Goal: Navigation & Orientation: Find specific page/section

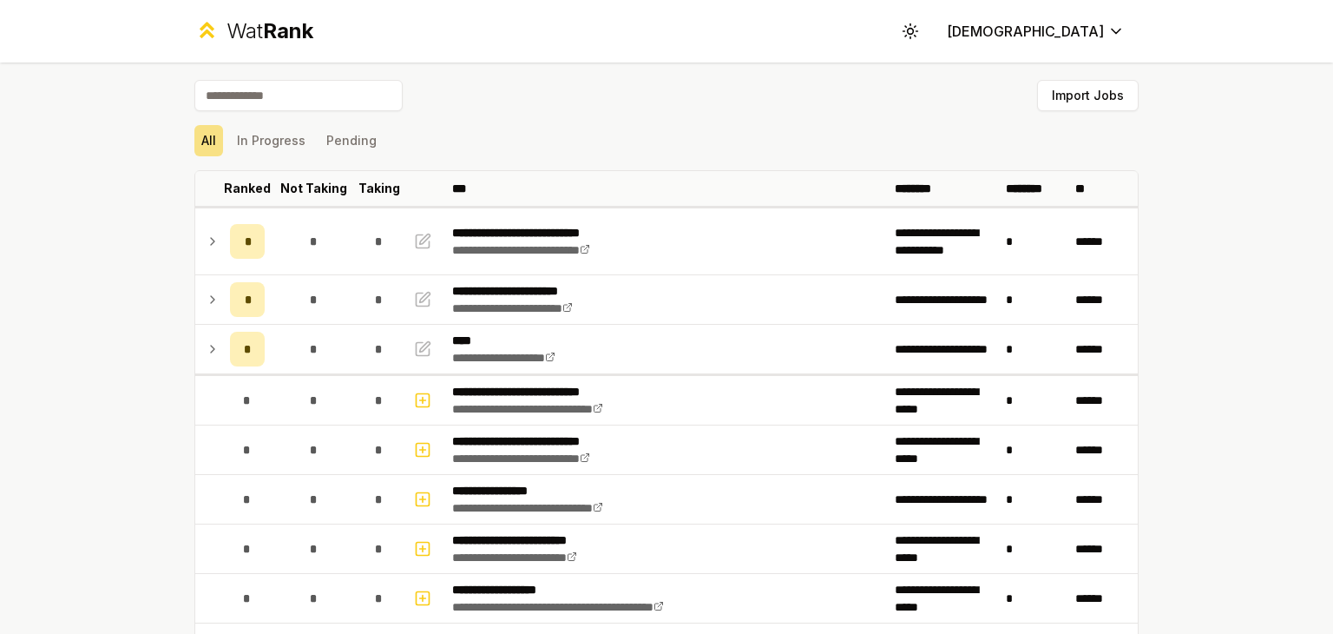
scroll to position [23, 0]
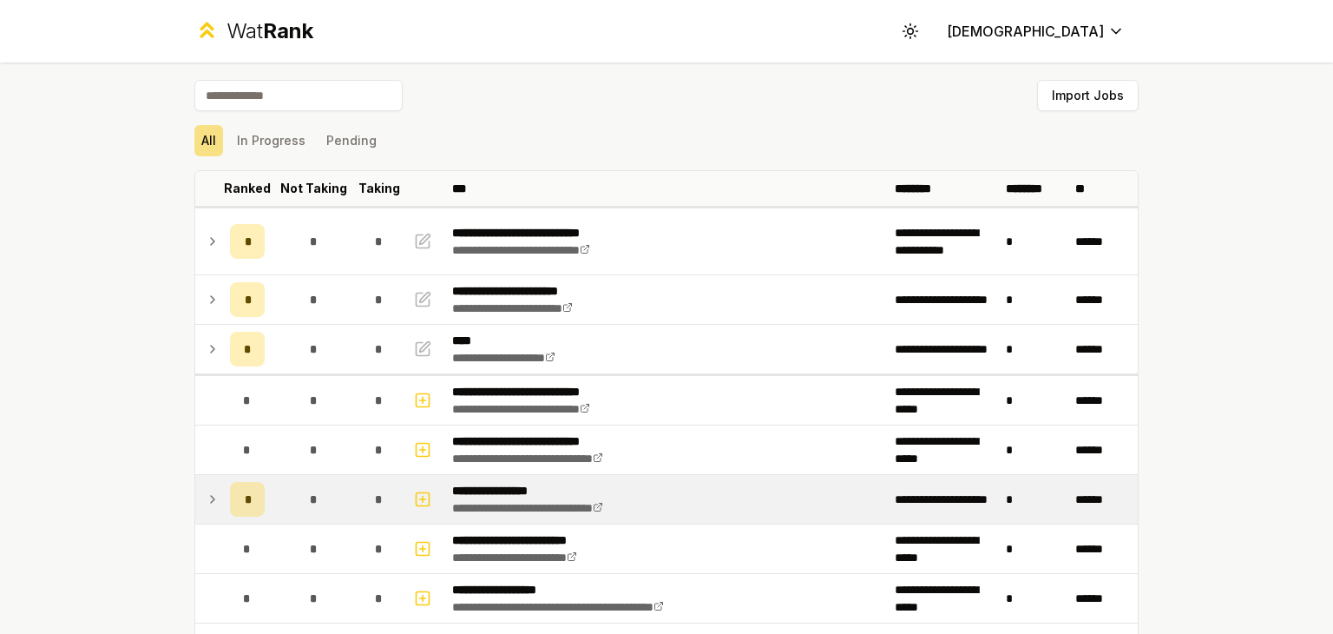
click at [208, 497] on icon at bounding box center [213, 499] width 14 height 21
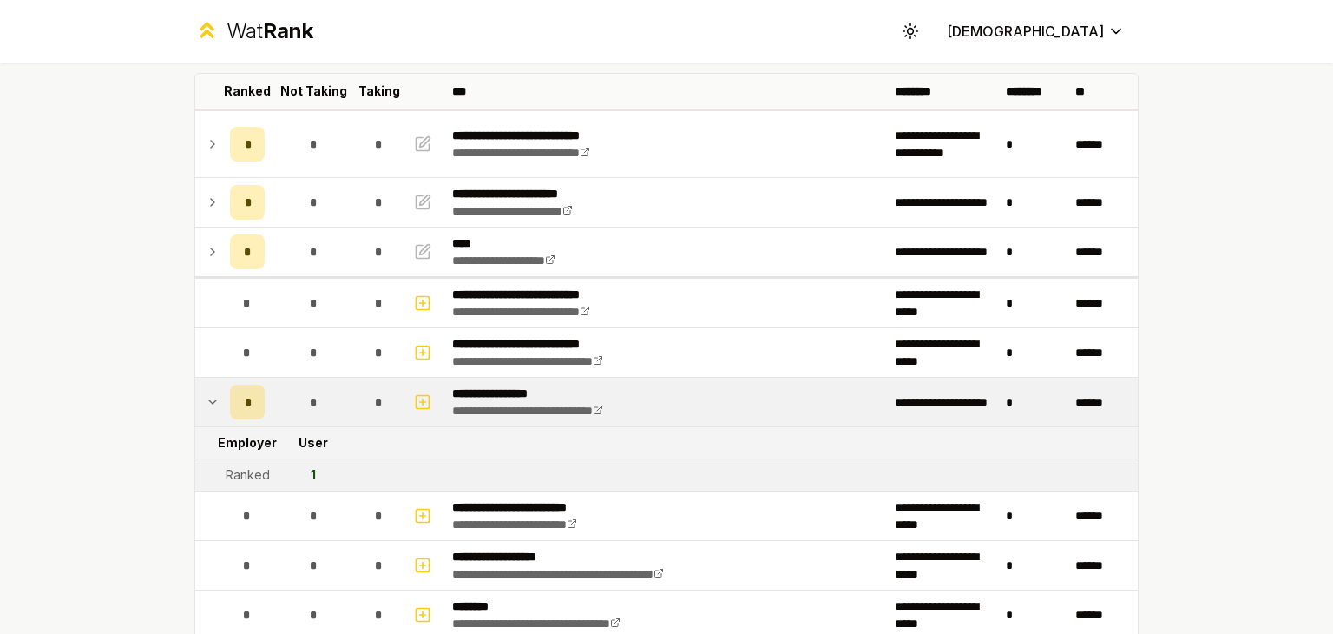
scroll to position [97, 0]
click at [206, 404] on icon at bounding box center [213, 401] width 14 height 21
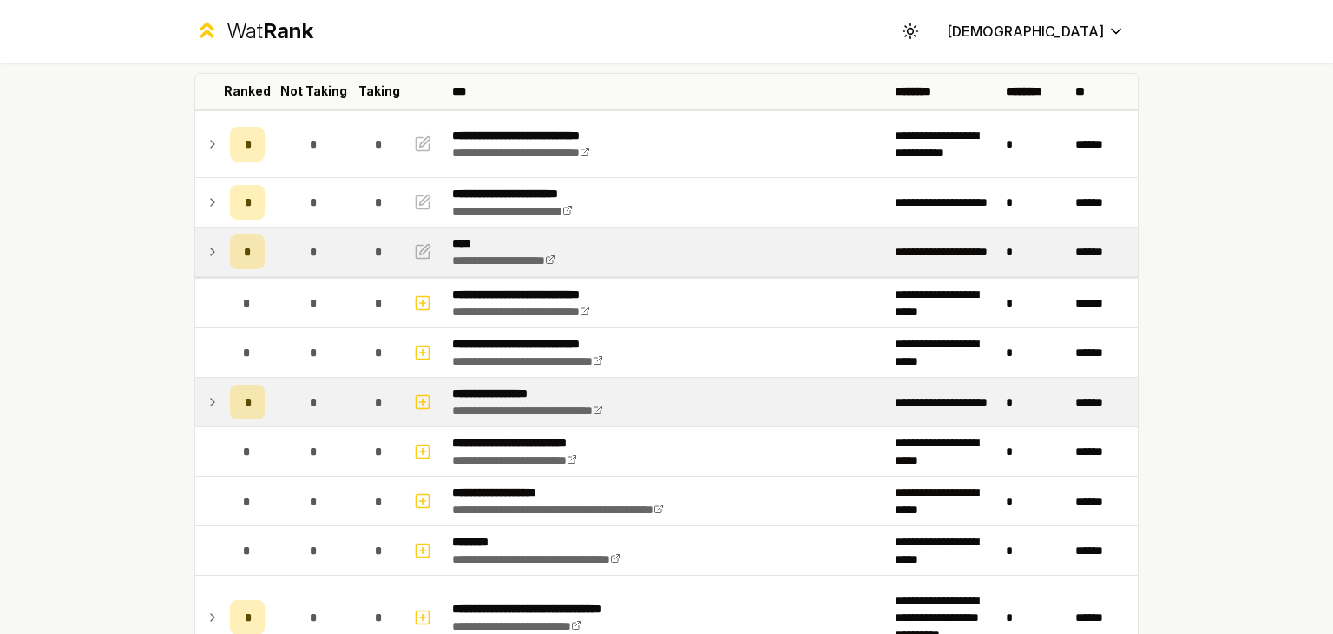
click at [212, 266] on td at bounding box center [209, 251] width 28 height 49
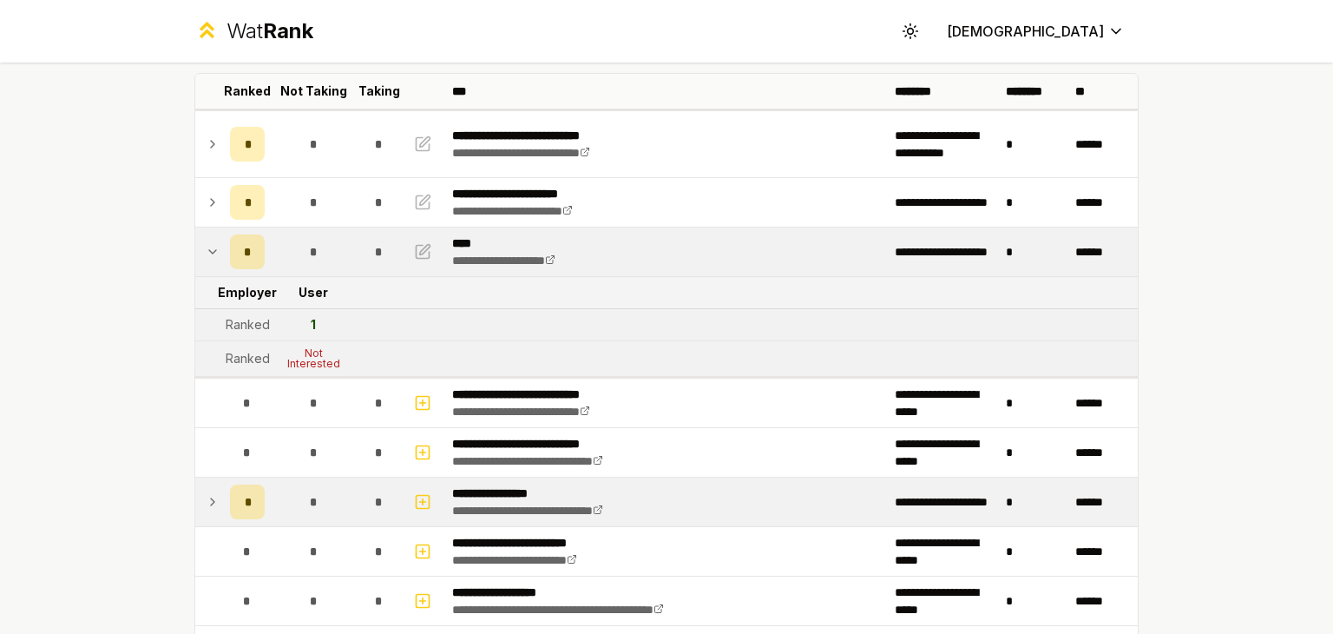
click at [212, 266] on td at bounding box center [209, 251] width 28 height 49
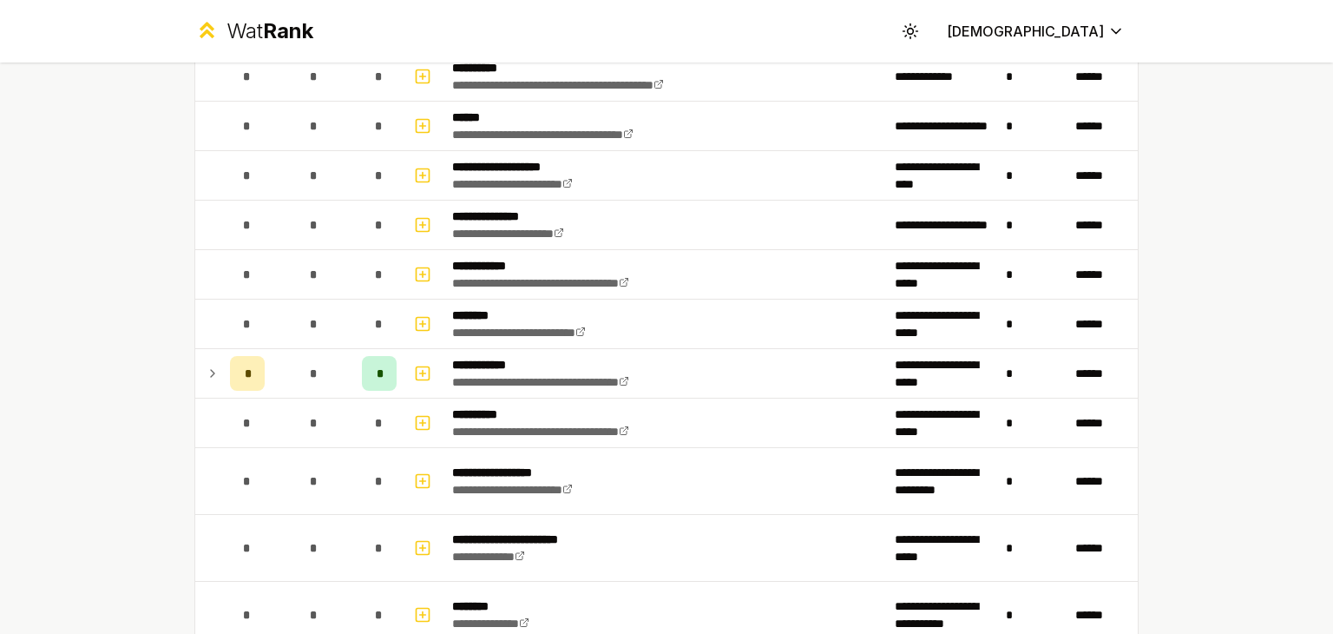
scroll to position [1454, 0]
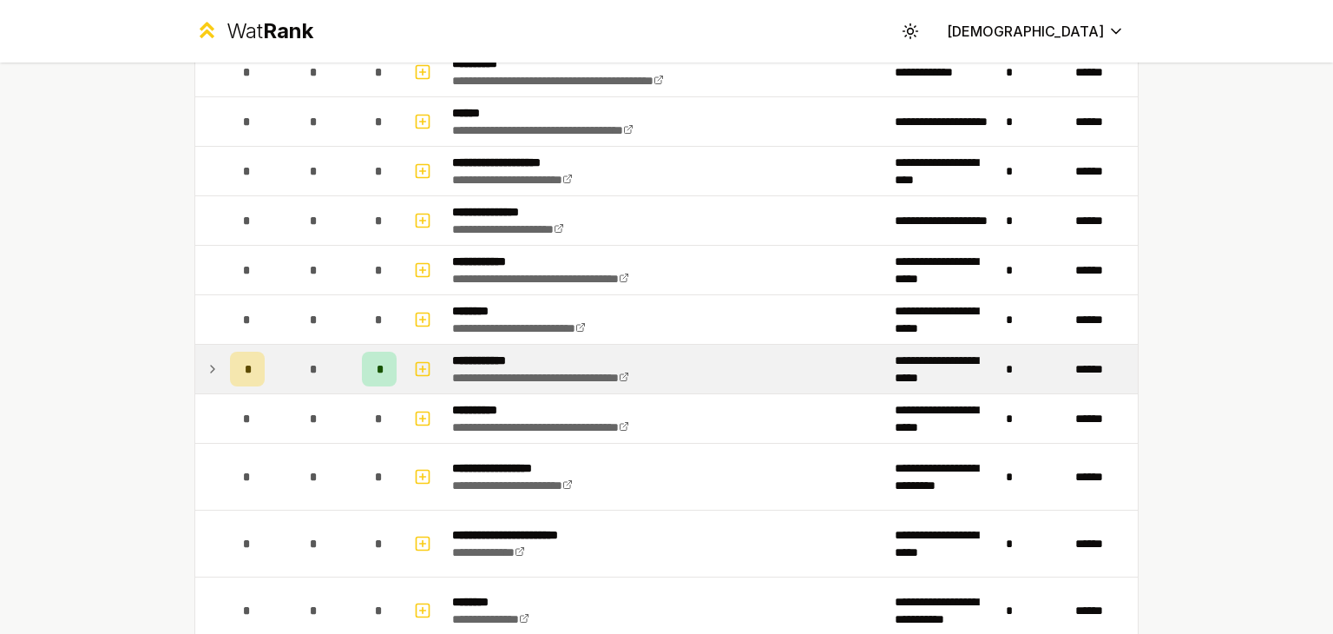
click at [206, 364] on icon at bounding box center [213, 368] width 14 height 21
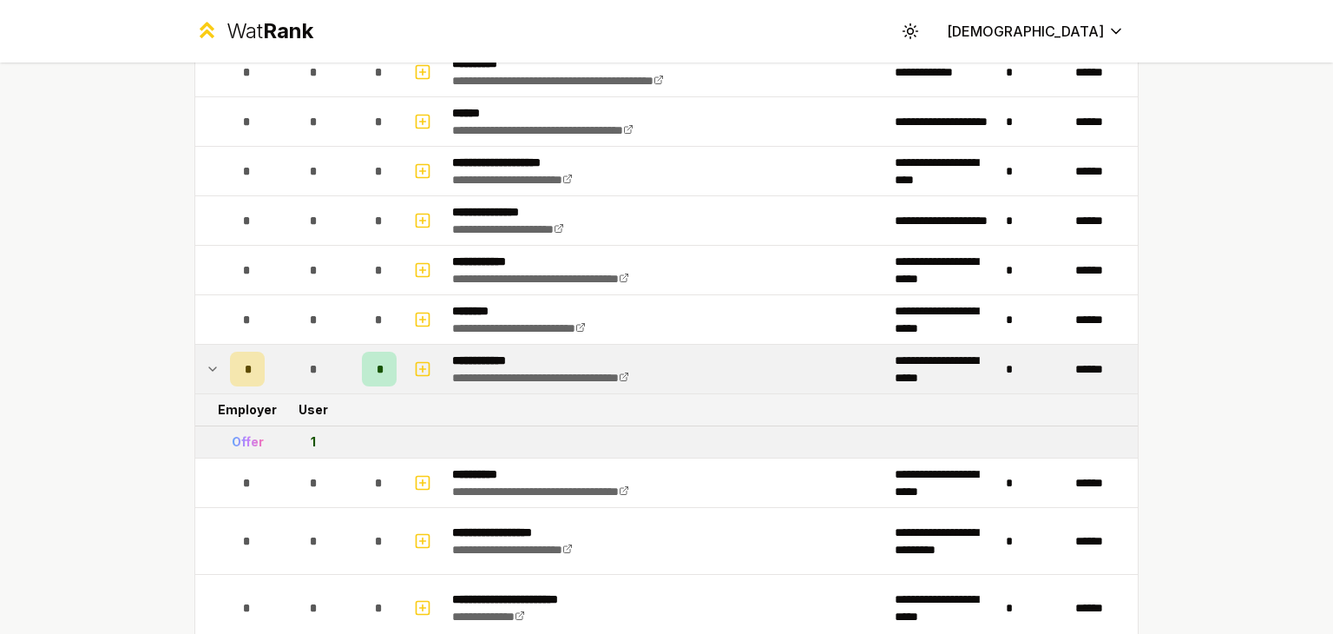
click at [206, 364] on icon at bounding box center [213, 368] width 14 height 21
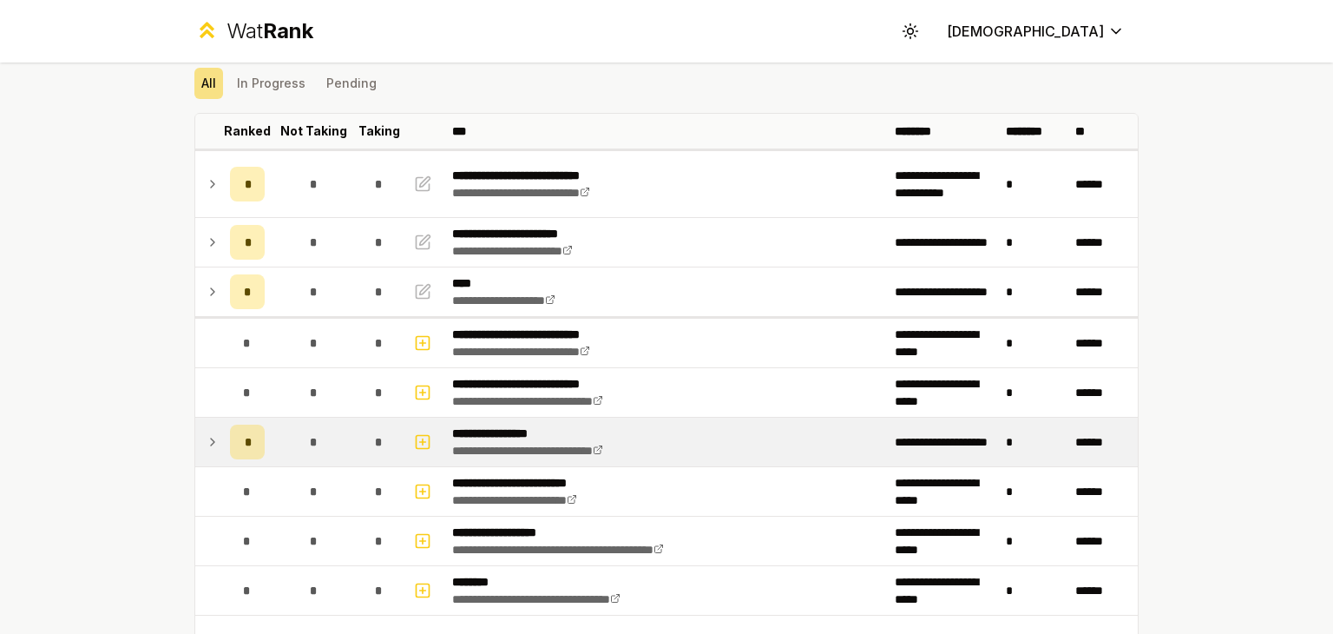
scroll to position [0, 0]
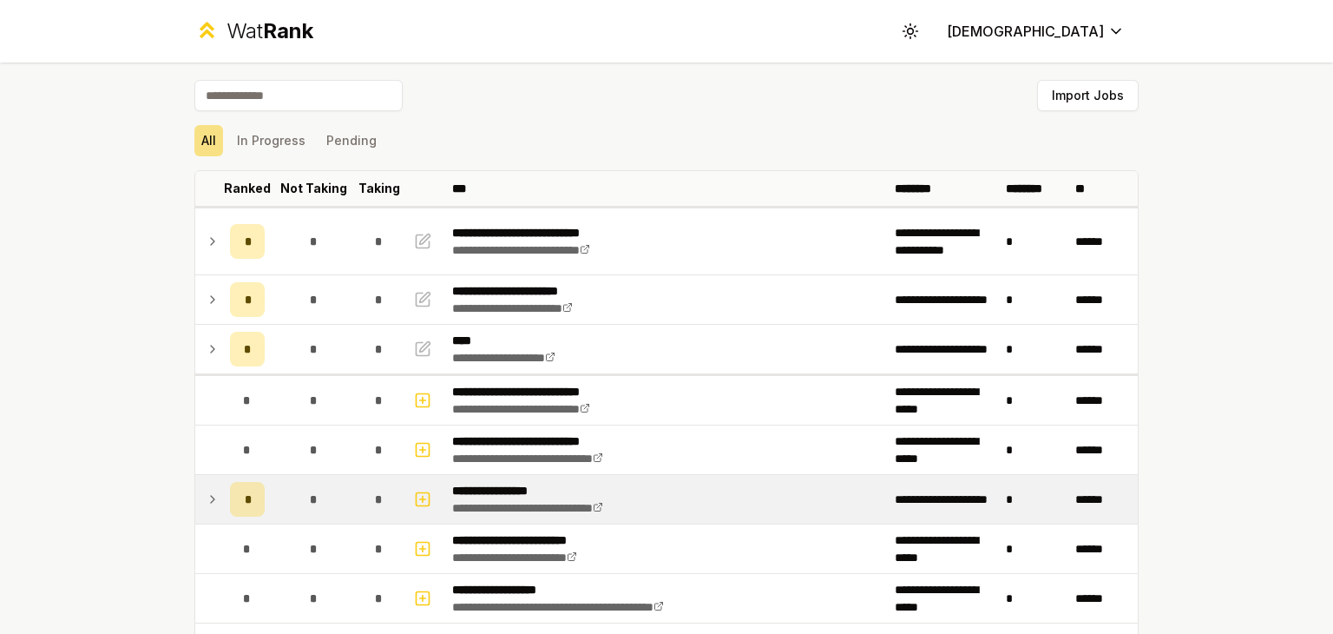
click at [201, 364] on td at bounding box center [209, 349] width 28 height 49
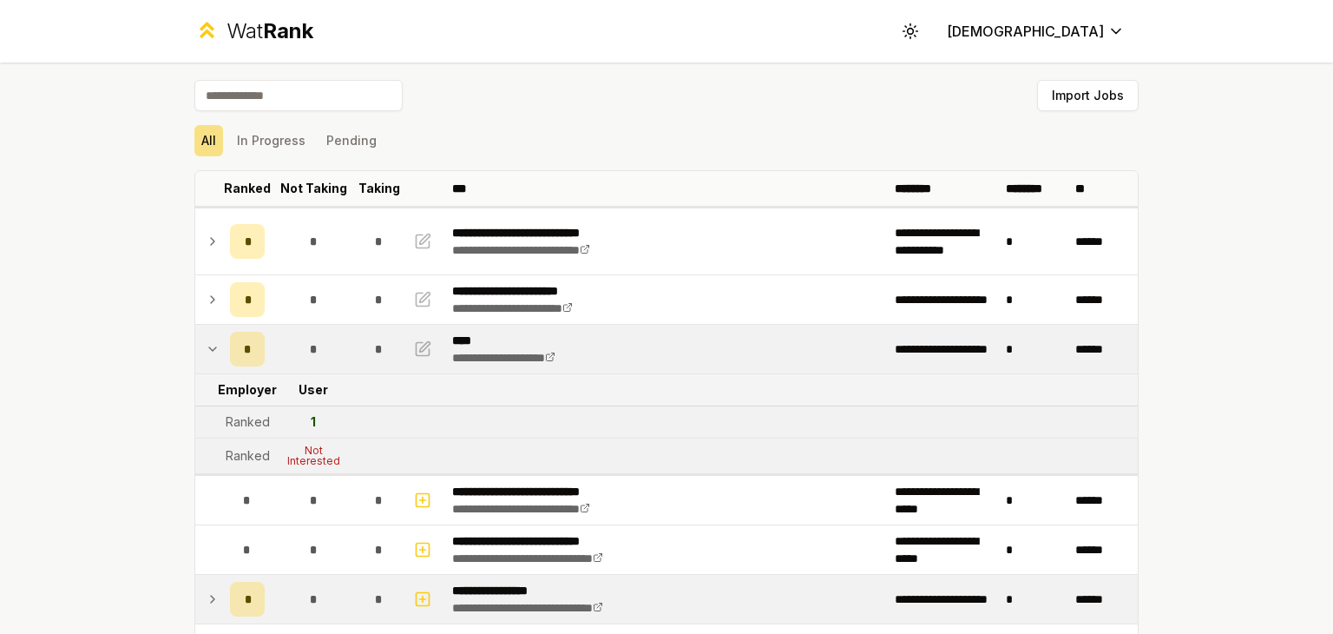
click at [314, 448] on div "Not Interested" at bounding box center [313, 455] width 69 height 21
click at [319, 449] on div "Not Interested" at bounding box center [313, 455] width 69 height 21
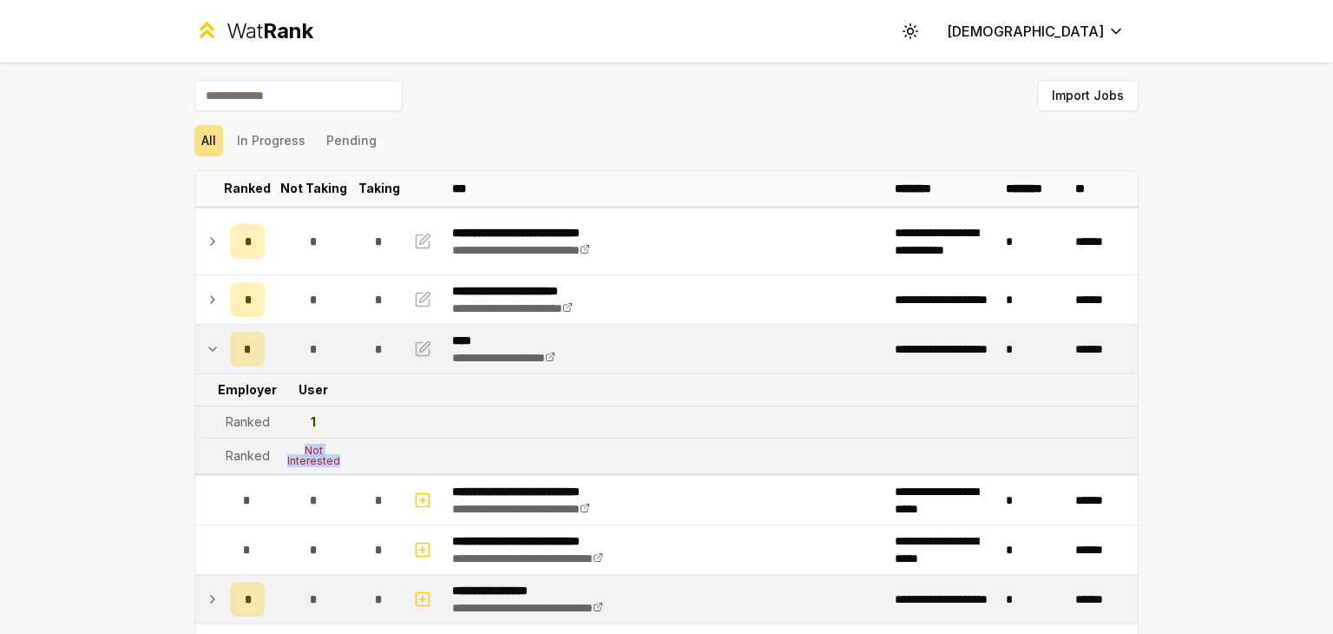
click at [319, 449] on div "Not Interested" at bounding box center [313, 455] width 69 height 21
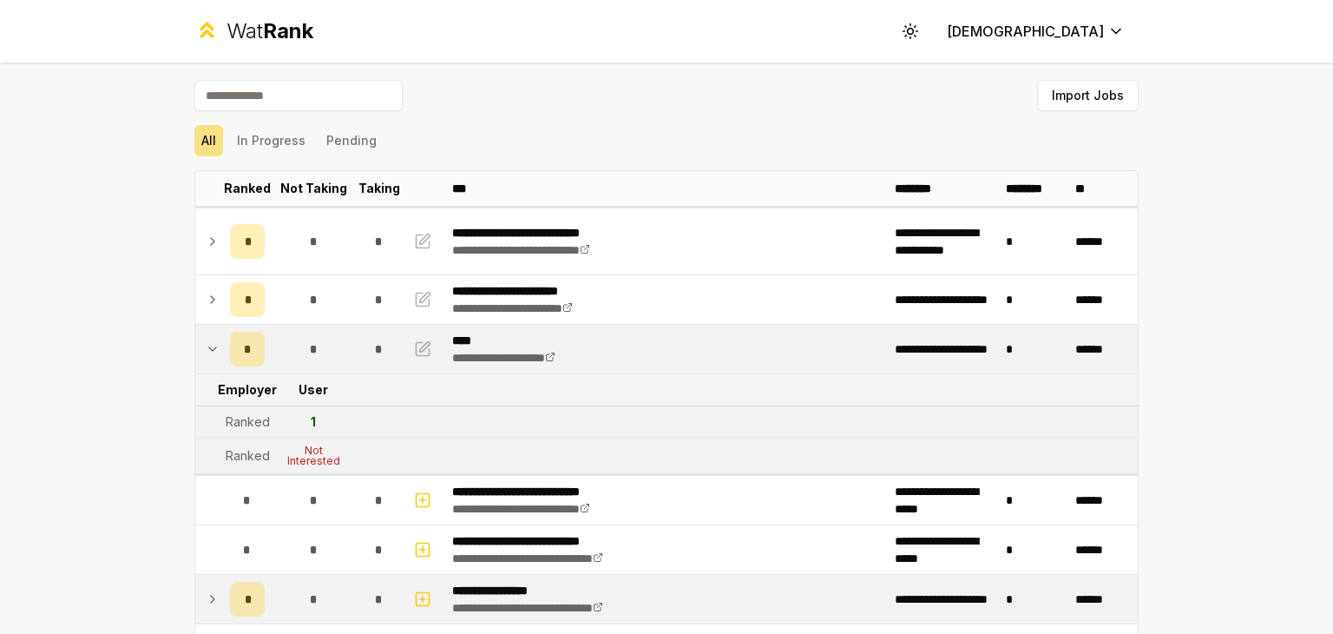
click at [323, 418] on td "1" at bounding box center [313, 421] width 83 height 31
click at [311, 449] on div "Not Interested" at bounding box center [313, 455] width 69 height 21
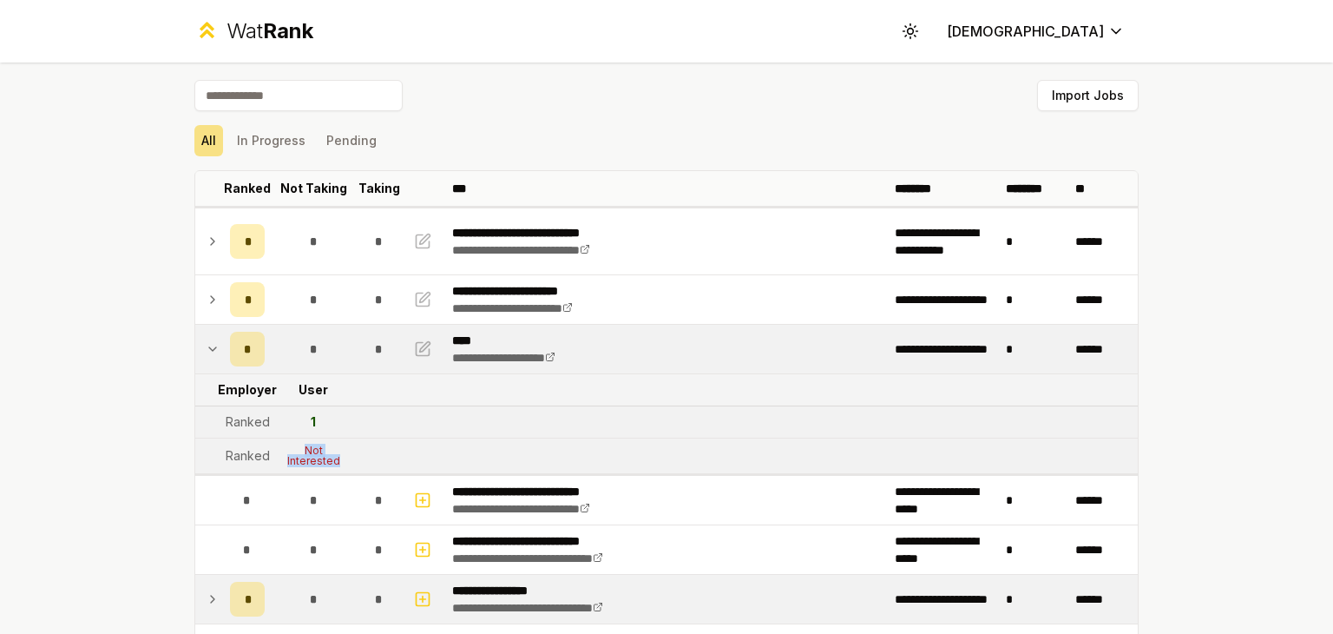
click at [311, 449] on div "Not Interested" at bounding box center [313, 455] width 69 height 21
click at [206, 355] on icon at bounding box center [213, 349] width 14 height 21
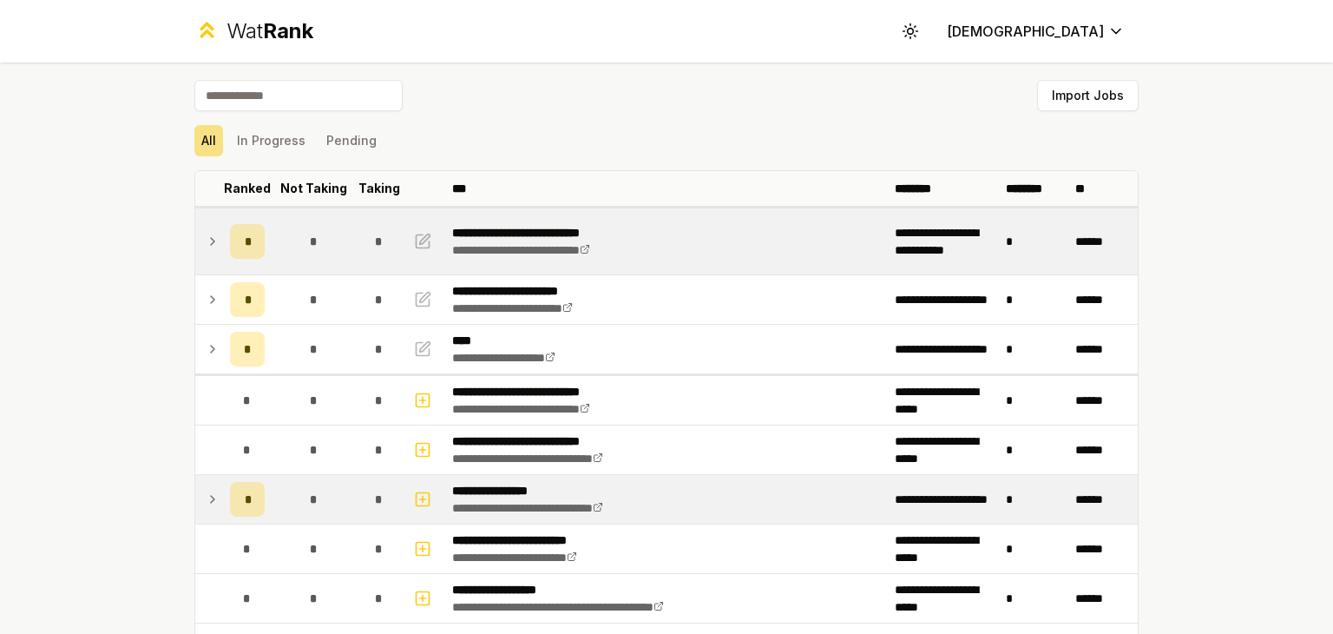
click at [206, 237] on icon at bounding box center [213, 241] width 14 height 21
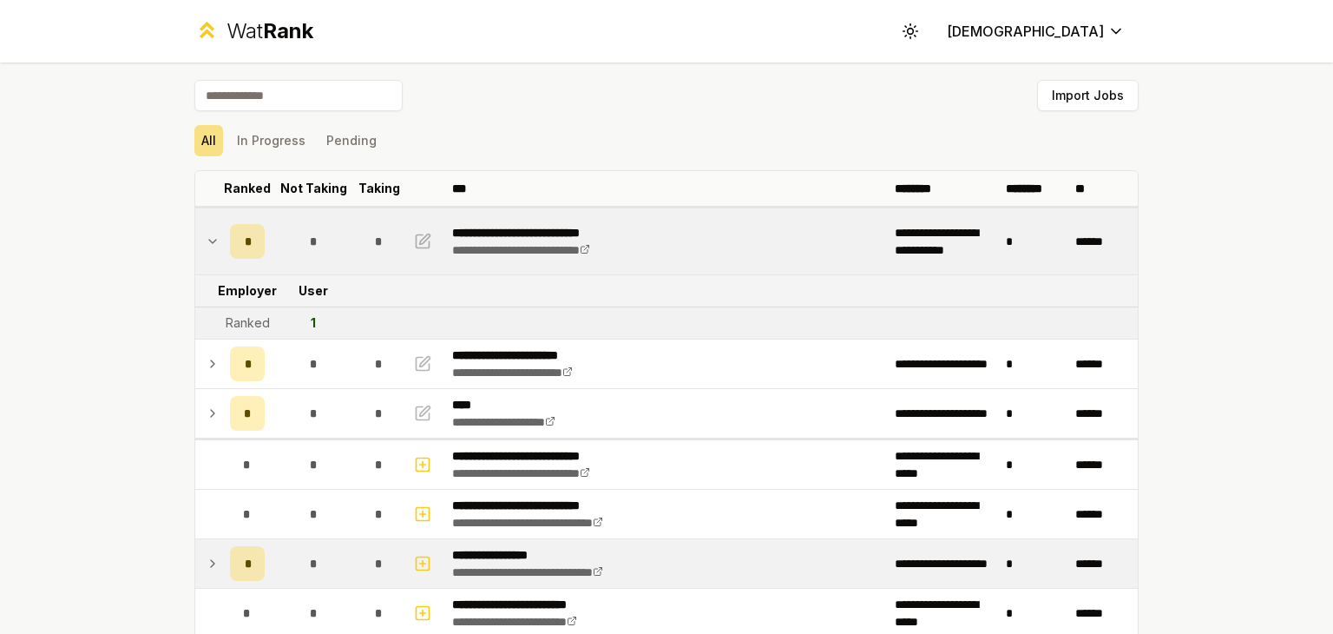
click at [206, 237] on icon at bounding box center [213, 241] width 14 height 21
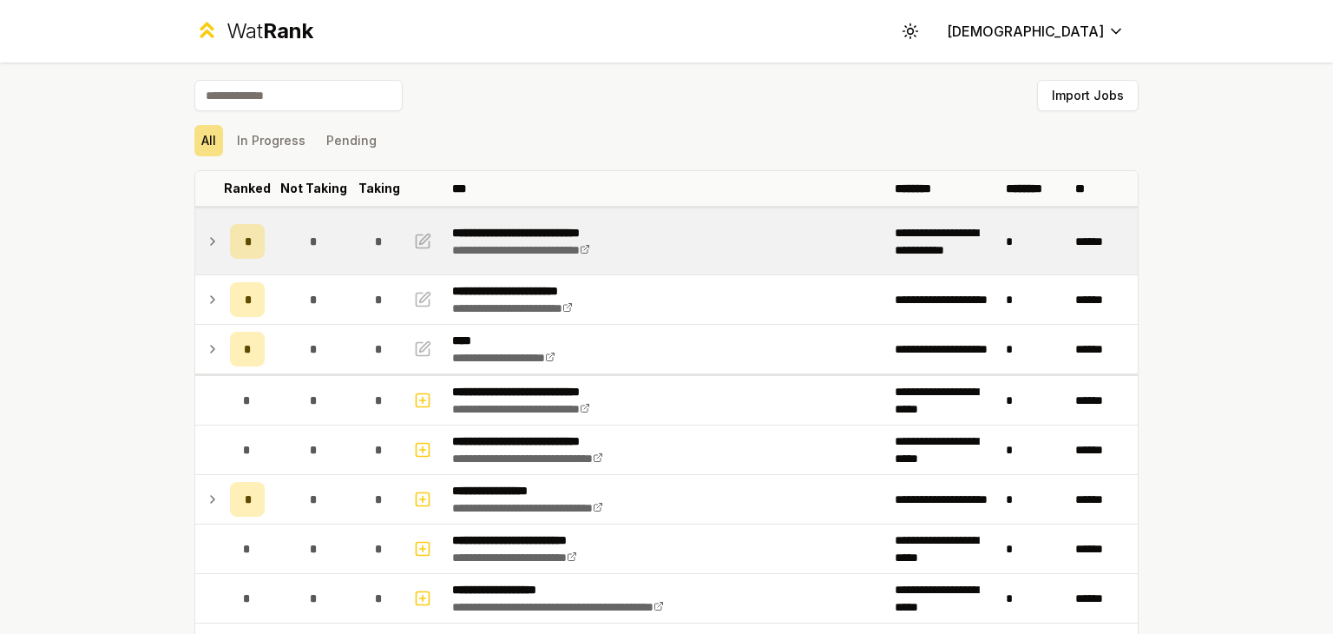
click at [206, 236] on icon at bounding box center [213, 241] width 14 height 21
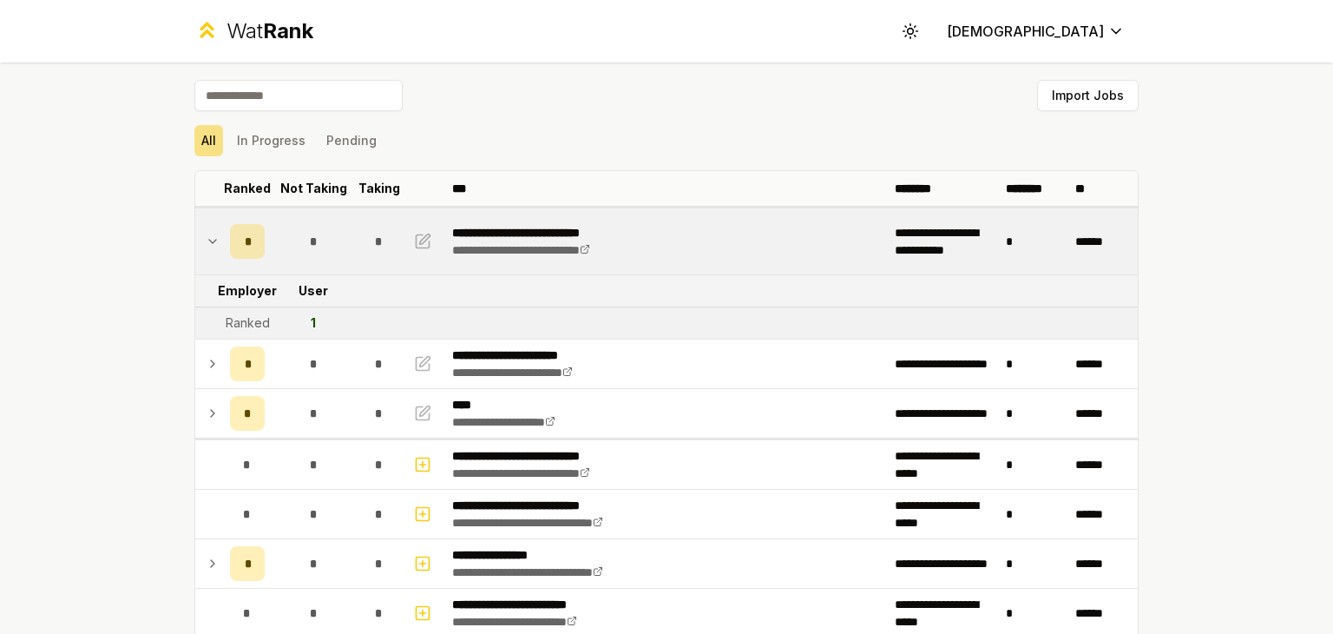
click at [206, 236] on icon at bounding box center [213, 241] width 14 height 21
